Goal: Transaction & Acquisition: Purchase product/service

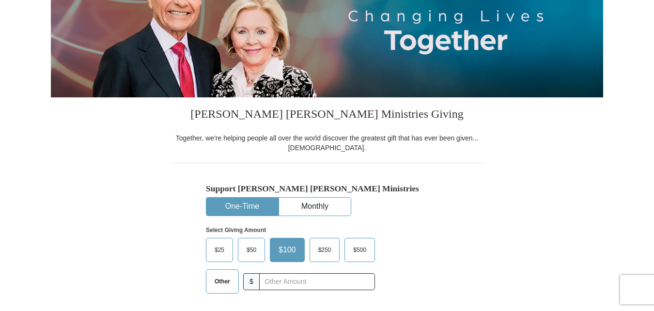
scroll to position [290, 0]
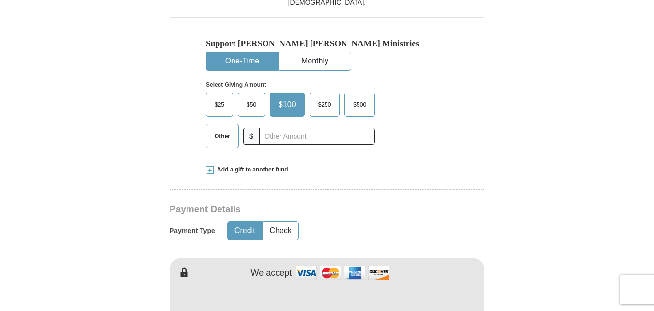
click at [218, 105] on span "$25" at bounding box center [219, 104] width 19 height 15
click at [0, 0] on input "$25" at bounding box center [0, 0] width 0 height 0
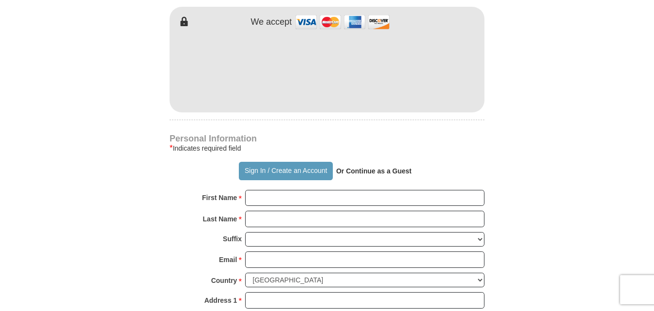
scroll to position [581, 0]
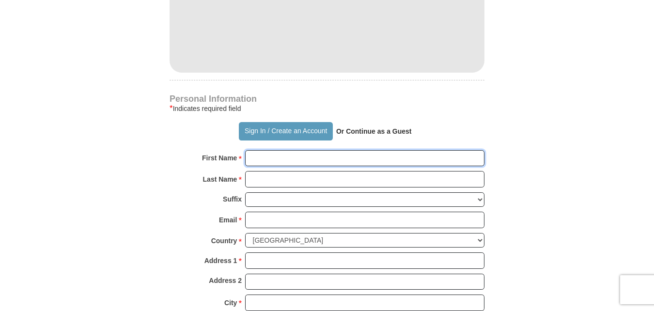
click at [253, 160] on input "First Name *" at bounding box center [364, 158] width 239 height 16
type input "[PERSON_NAME]"
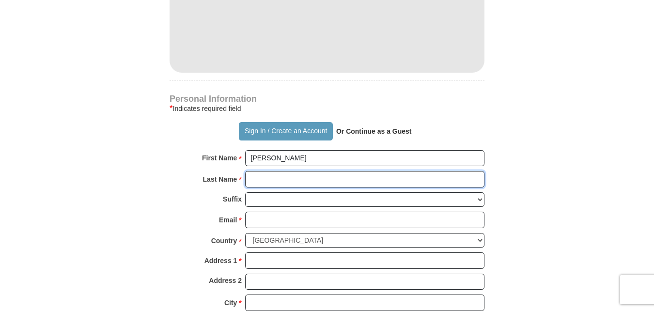
type input "[PERSON_NAME]"
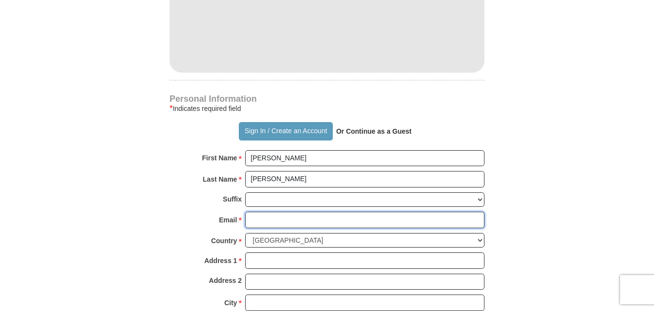
type input "[EMAIL_ADDRESS][DOMAIN_NAME]"
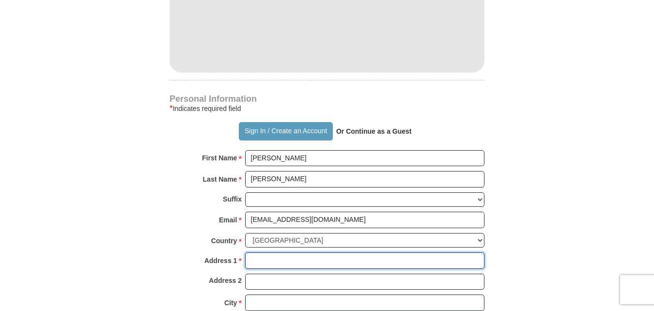
type input "[STREET_ADDRESS][PERSON_NAME][US_STATE]"
type input "201 S [PERSON_NAME]"
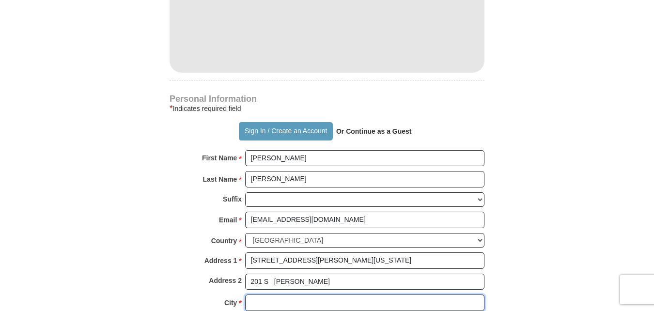
type input "Saint Louis"
select select "MO"
type input "63135"
type input "5572252567"
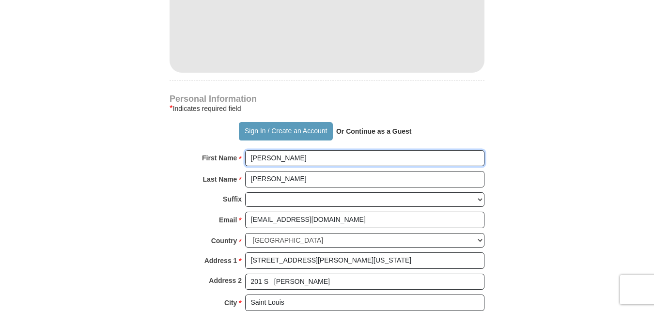
type input "[PERSON_NAME]"
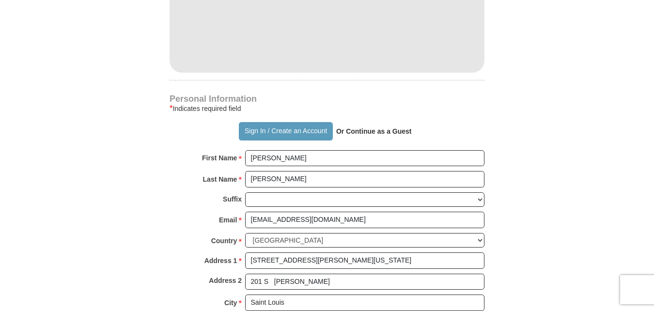
click at [517, 137] on form "Already have an account? Sign in for faster giving. Don't have an account? Crea…" at bounding box center [327, 51] width 552 height 1187
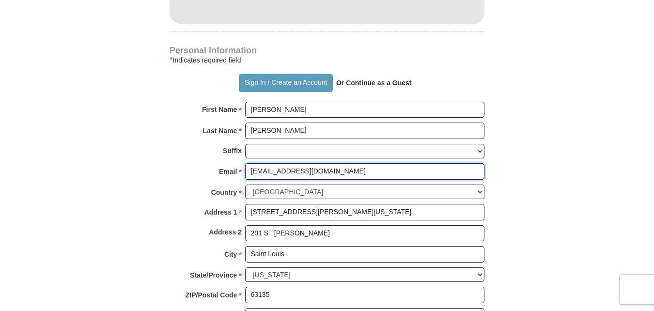
click at [332, 169] on input "[EMAIL_ADDRESS][DOMAIN_NAME]" at bounding box center [364, 171] width 239 height 16
type input "S"
type input "[EMAIL_ADDRESS][DOMAIN_NAME]"
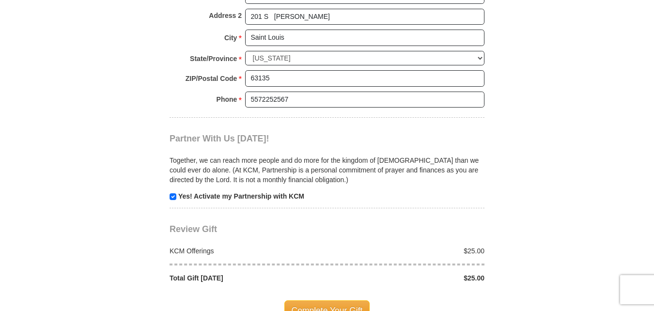
scroll to position [871, 0]
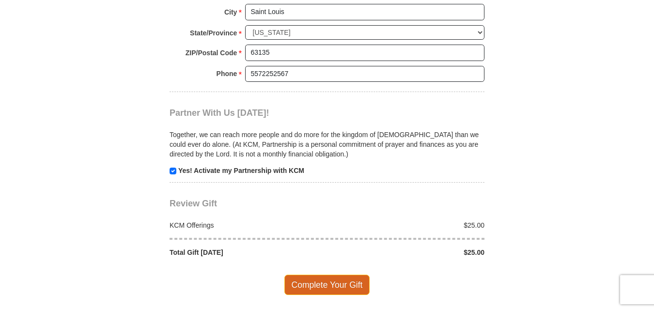
click at [324, 286] on span "Complete Your Gift" at bounding box center [327, 284] width 86 height 20
